Goal: Find specific page/section: Find specific page/section

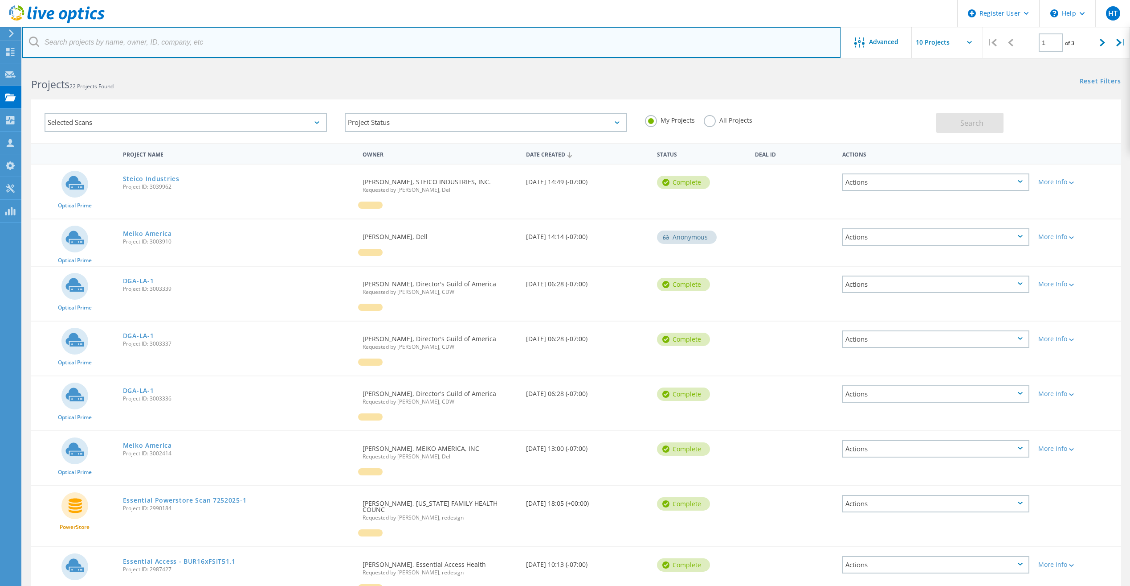
click at [91, 47] on input "text" at bounding box center [431, 42] width 819 height 31
paste input "adriangutierrez@funrise.com"
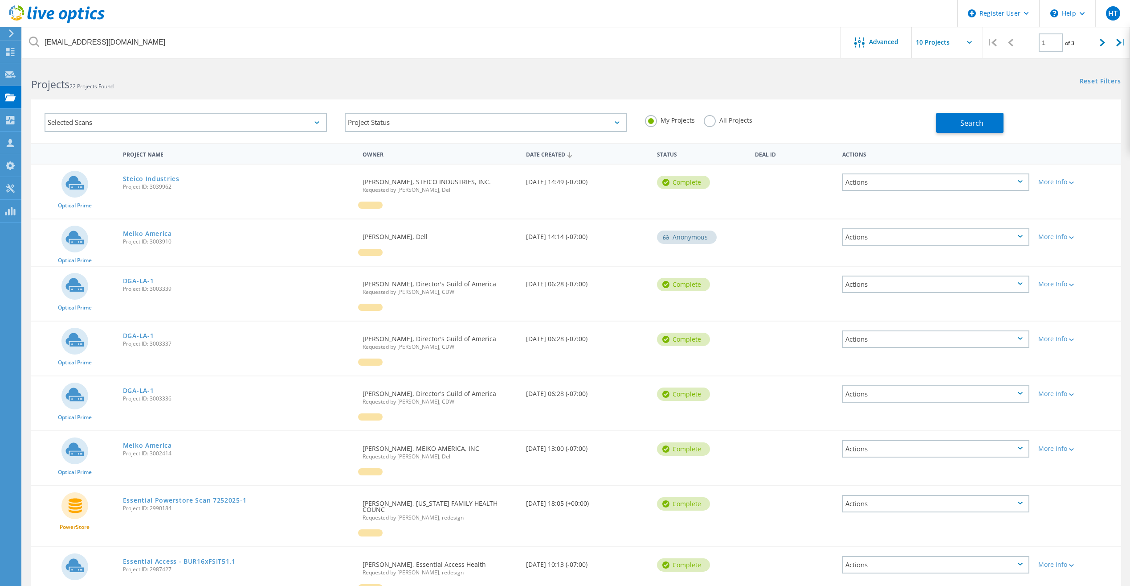
drag, startPoint x: 703, startPoint y: 120, endPoint x: 718, endPoint y: 124, distance: 15.6
click at [704, 120] on label "All Projects" at bounding box center [728, 119] width 49 height 8
click at [0, 0] on input "All Projects" at bounding box center [0, 0] width 0 height 0
click at [967, 123] on span "Search" at bounding box center [972, 123] width 23 height 10
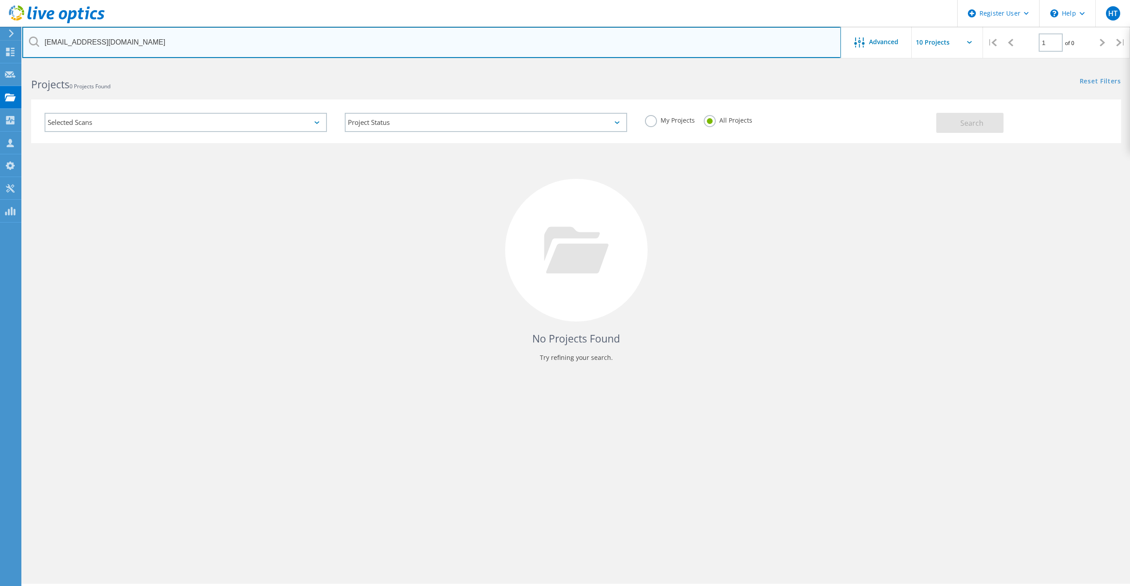
click at [91, 45] on input "adriangutierrez@funrise.com" at bounding box center [431, 42] width 819 height 31
type input "@[DOMAIN_NAME]"
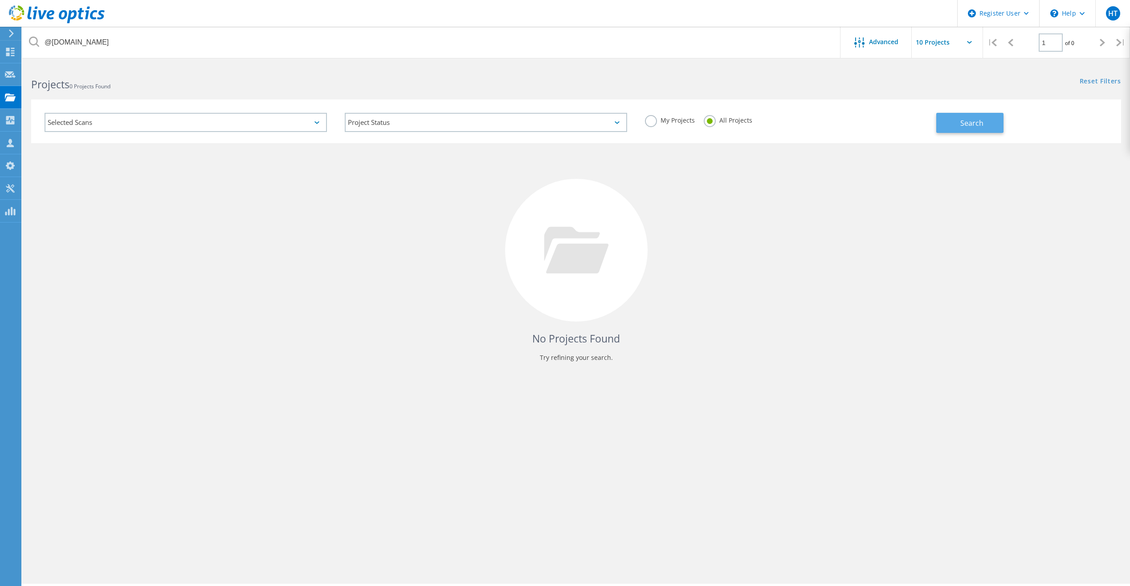
click at [968, 123] on span "Search" at bounding box center [972, 123] width 23 height 10
